Goal: Task Accomplishment & Management: Use online tool/utility

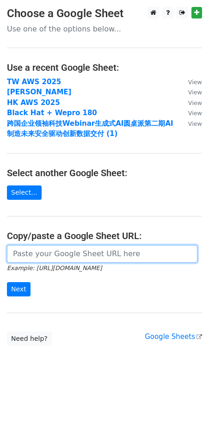
click at [97, 245] on input "url" at bounding box center [102, 254] width 191 height 18
paste input "https://docs.google.com/spreadsheets/d/1rfUHttblevQq28MKuHJQX5MUZ2pUVcDc1qQaCpU…"
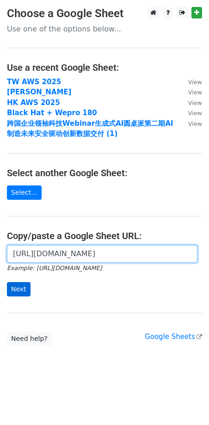
type input "https://docs.google.com/spreadsheets/d/1rfUHttblevQq28MKuHJQX5MUZ2pUVcDc1qQaCpU…"
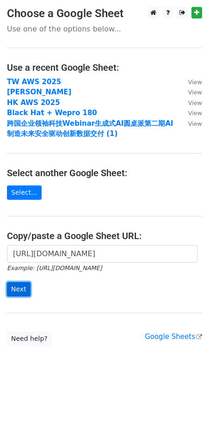
scroll to position [0, 0]
click at [19, 295] on input "Next" at bounding box center [19, 289] width 24 height 14
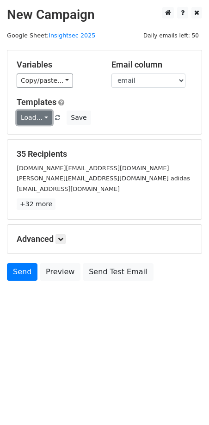
click at [37, 114] on link "Load..." at bounding box center [35, 118] width 36 height 14
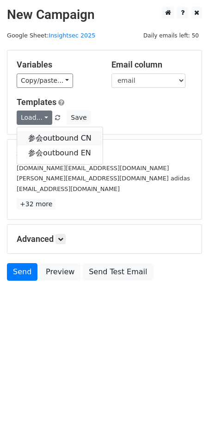
click at [46, 136] on link "参会outbound CN" at bounding box center [60, 138] width 86 height 15
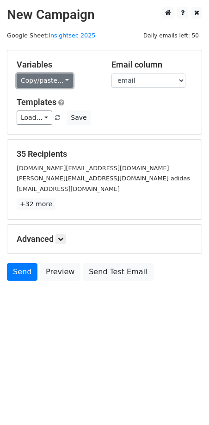
click at [50, 85] on link "Copy/paste..." at bounding box center [45, 81] width 56 height 14
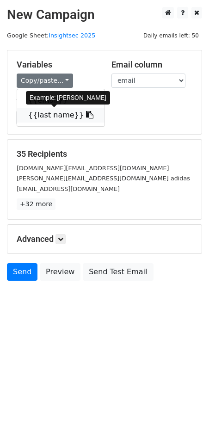
click at [56, 119] on link "{{last name}}" at bounding box center [60, 115] width 87 height 15
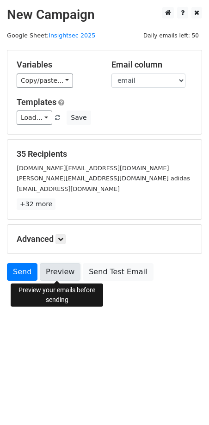
click at [56, 267] on link "Preview" at bounding box center [60, 272] width 41 height 18
click at [65, 274] on link "Preview" at bounding box center [60, 272] width 41 height 18
